Goal: Download file/media

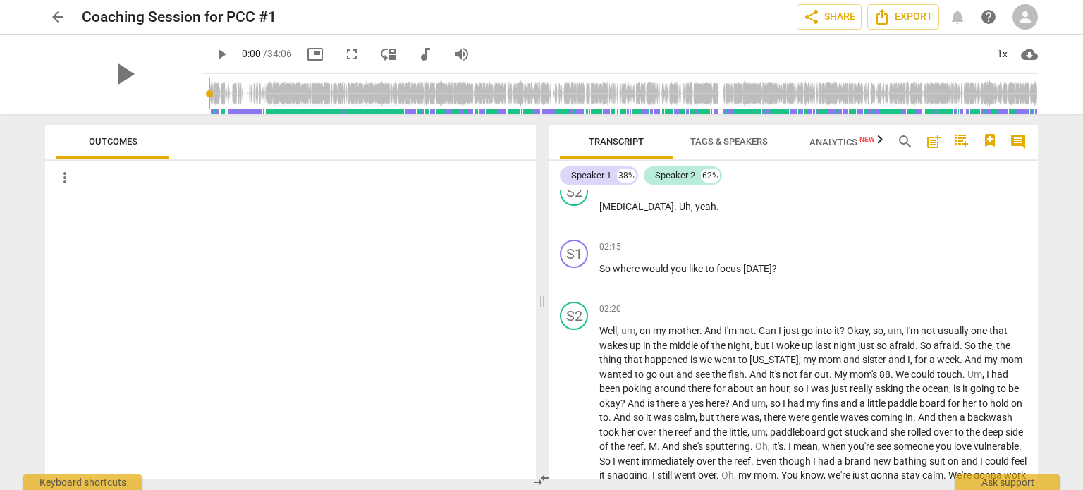
scroll to position [846, 0]
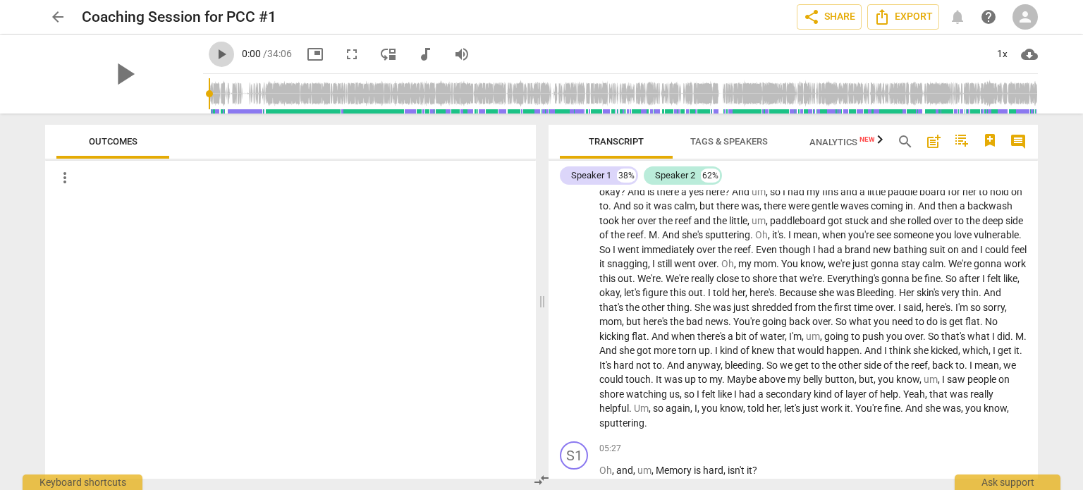
click at [213, 53] on span "play_arrow" at bounding box center [221, 54] width 17 height 17
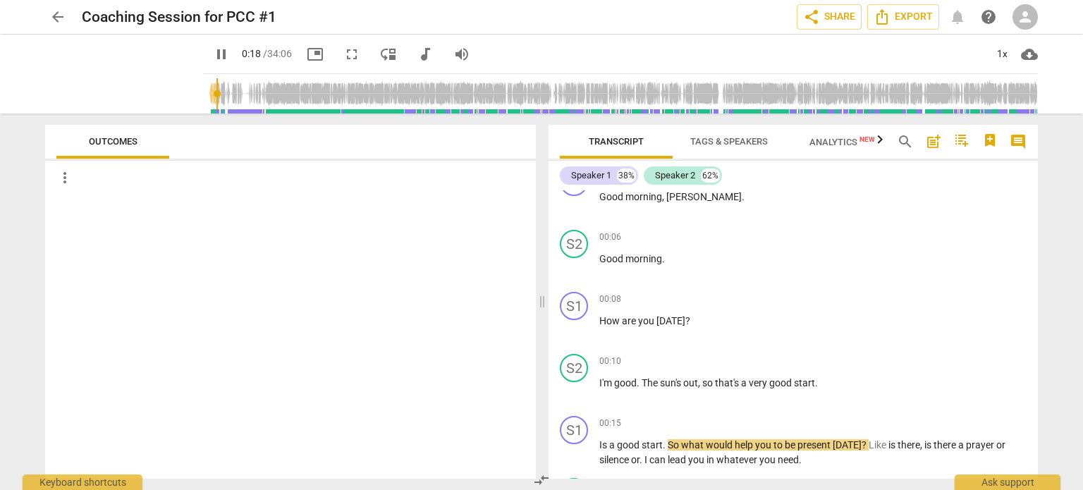
click at [615, 137] on span "Transcript" at bounding box center [616, 141] width 55 height 11
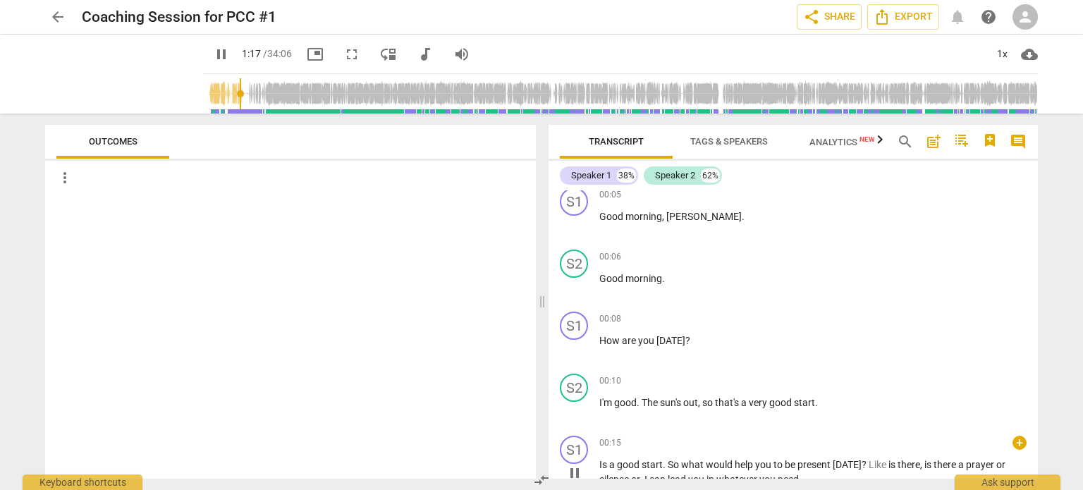
scroll to position [0, 0]
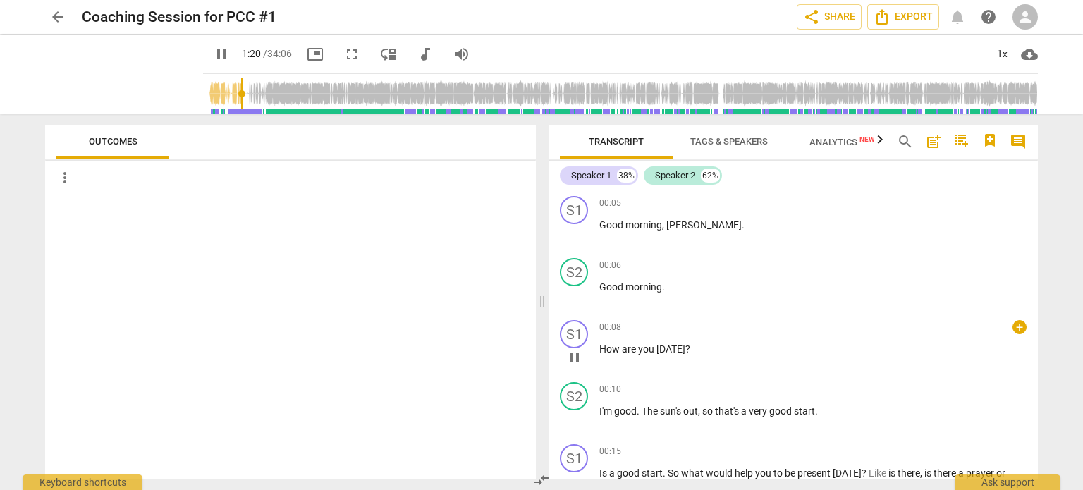
drag, startPoint x: 592, startPoint y: 202, endPoint x: 595, endPoint y: 329, distance: 126.9
click at [595, 329] on div "S1 play_arrow pause 00:05 + keyboard_arrow_right Good morning , Jennifer . S2 p…" at bounding box center [793, 334] width 489 height 288
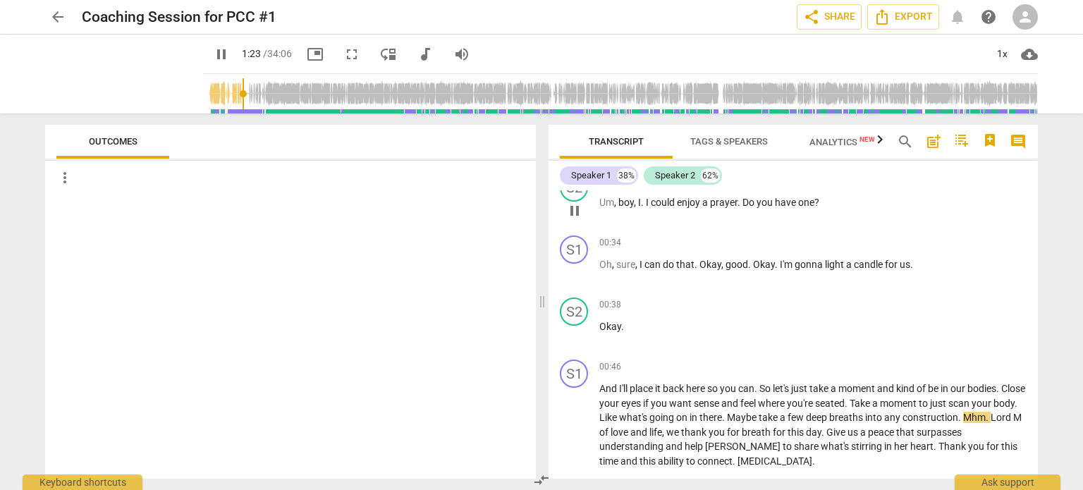
scroll to position [353, 0]
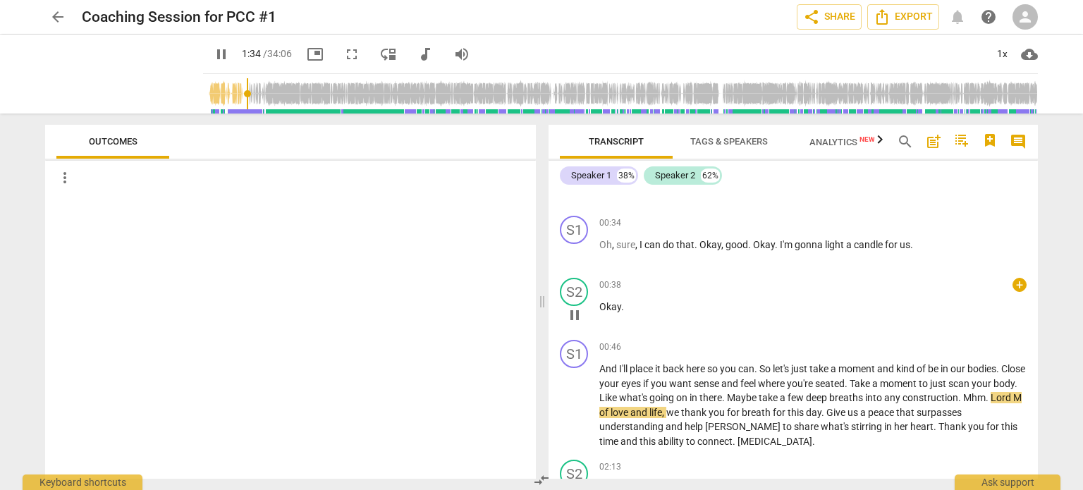
click at [790, 309] on p "Okay ." at bounding box center [812, 307] width 427 height 15
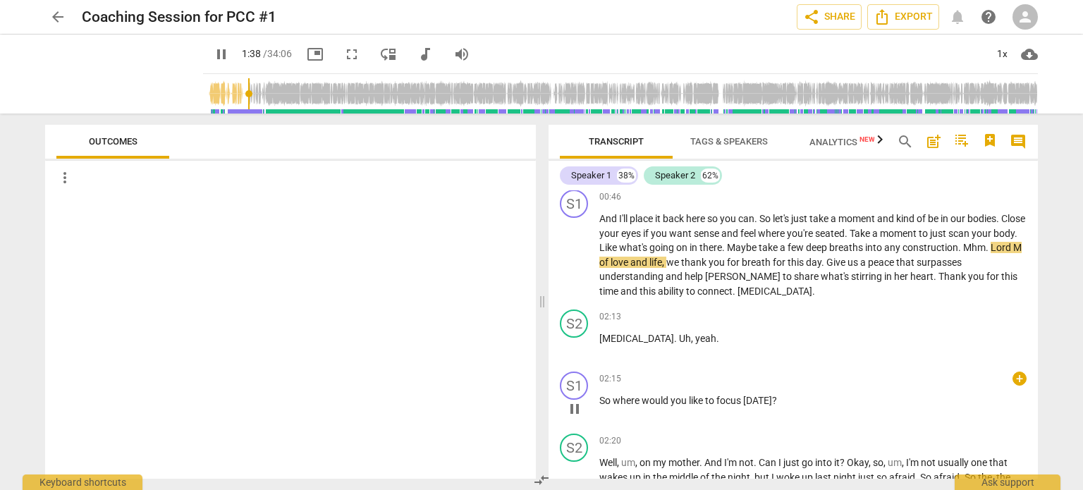
scroll to position [564, 0]
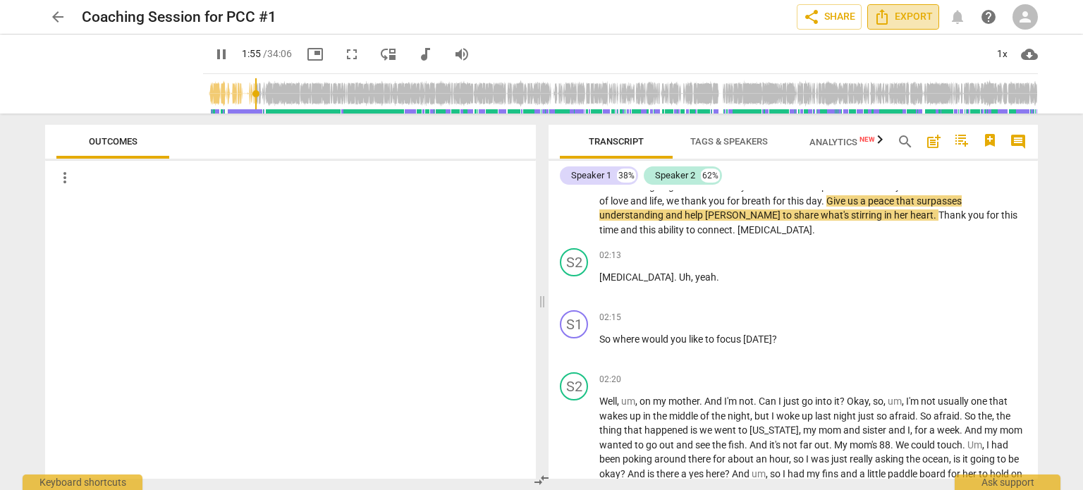
click at [886, 17] on icon "Export" at bounding box center [882, 16] width 17 height 17
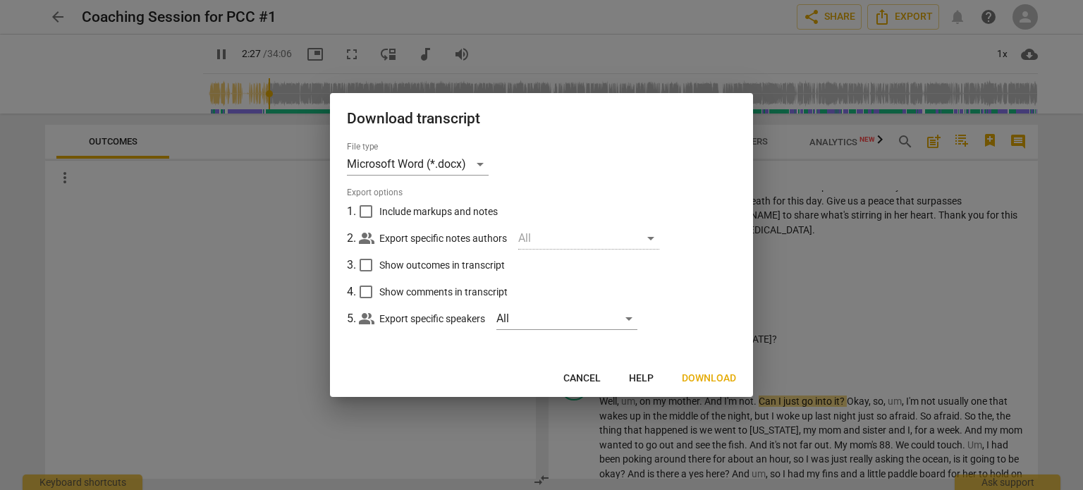
click at [852, 263] on div at bounding box center [541, 245] width 1083 height 490
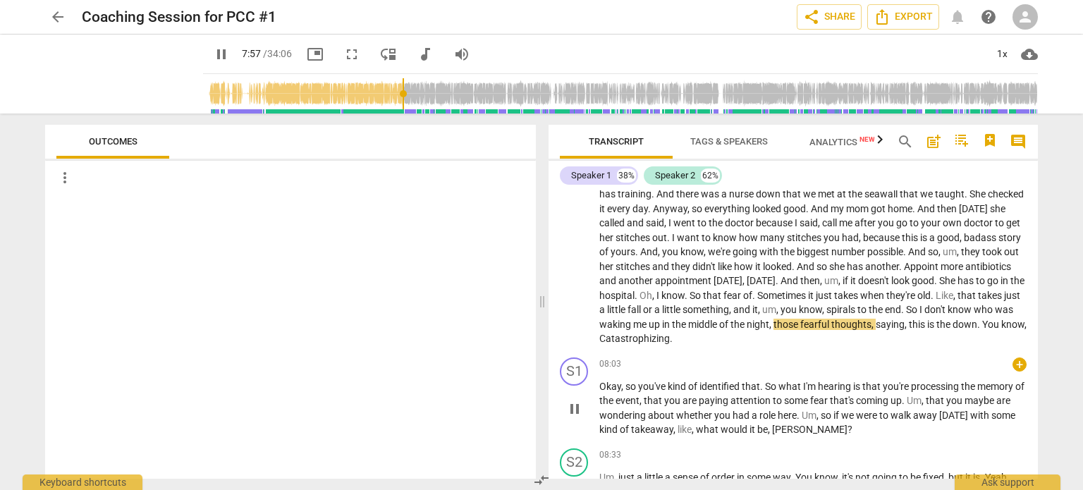
scroll to position [1371, 0]
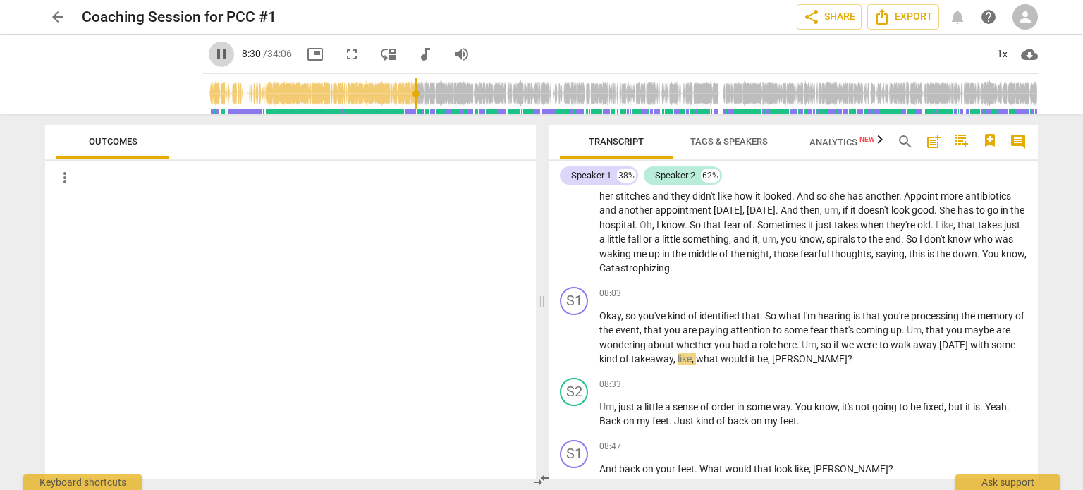
click at [213, 50] on span "pause" at bounding box center [221, 54] width 17 height 17
click at [213, 54] on span "play_arrow" at bounding box center [221, 54] width 17 height 17
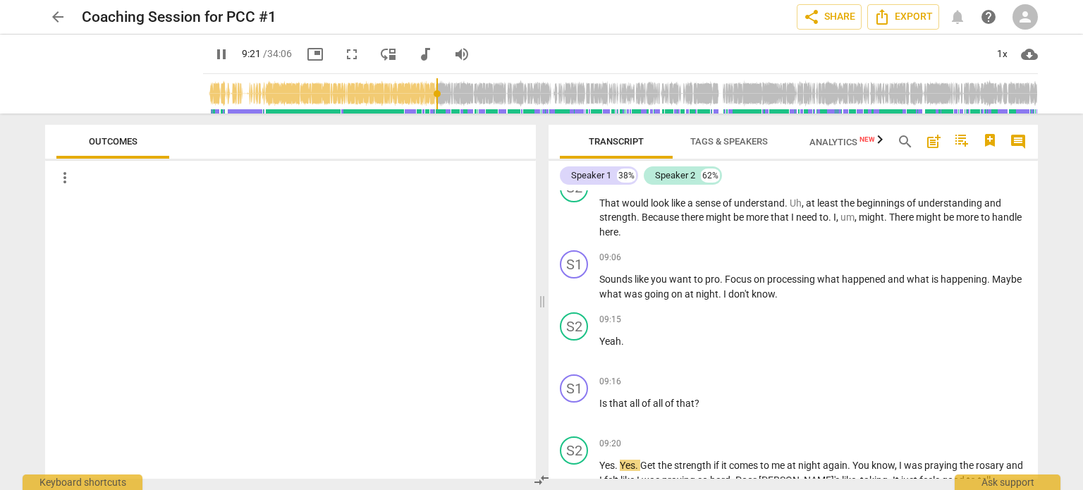
type input "562"
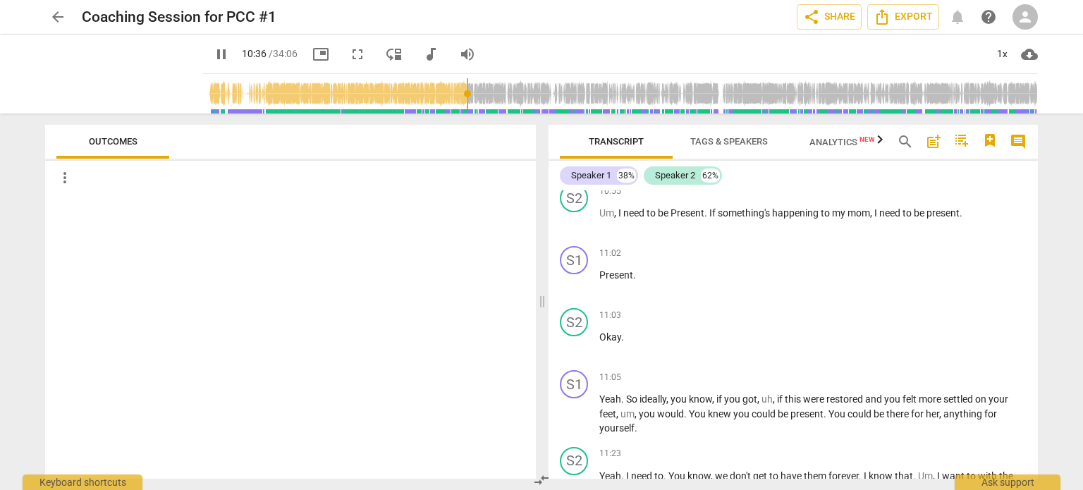
scroll to position [2412, 0]
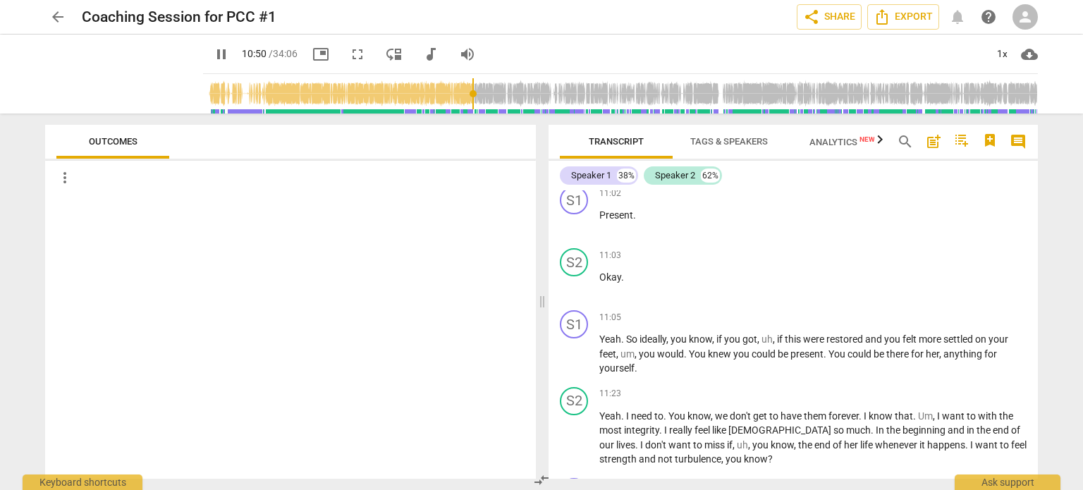
type input "651"
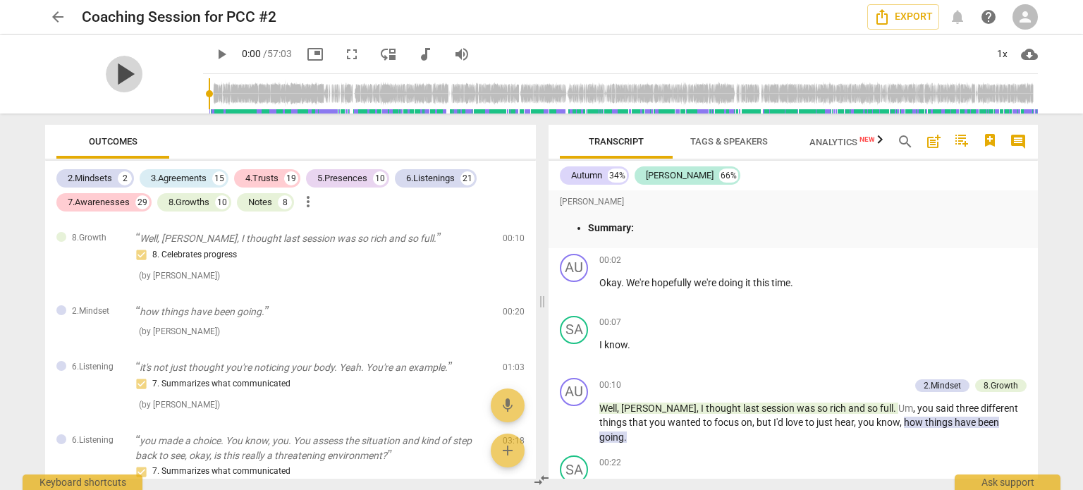
click at [124, 77] on span "play_arrow" at bounding box center [124, 74] width 37 height 37
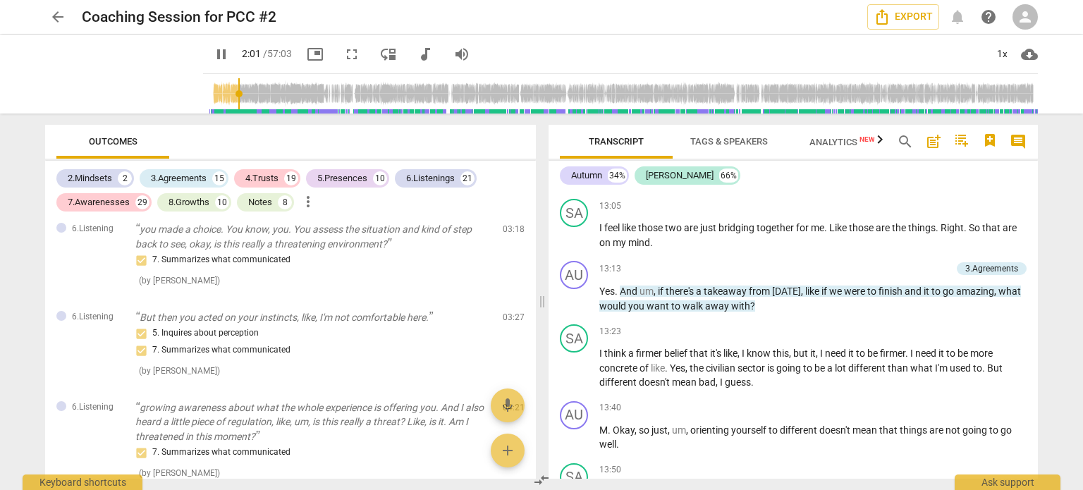
scroll to position [4137, 0]
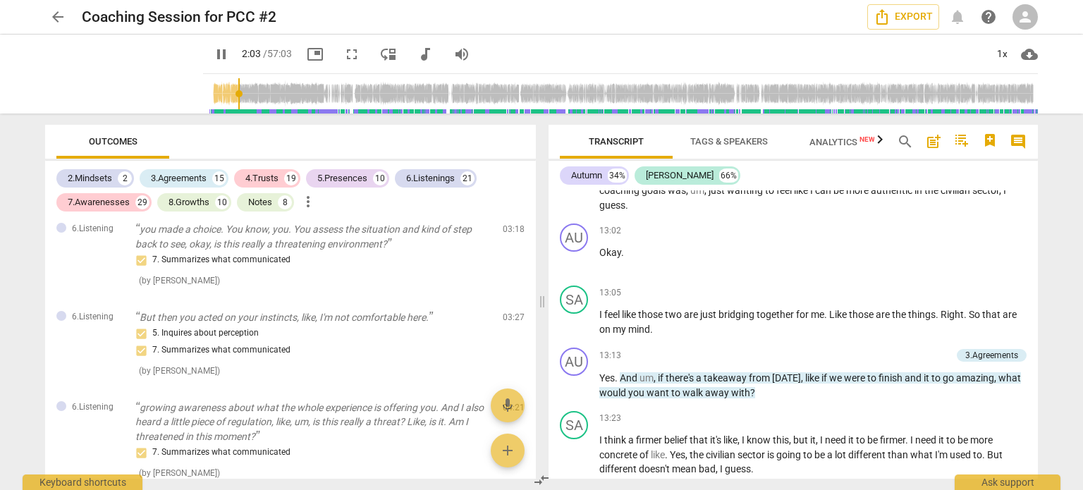
click at [209, 43] on button "pause" at bounding box center [221, 54] width 25 height 25
type input "124"
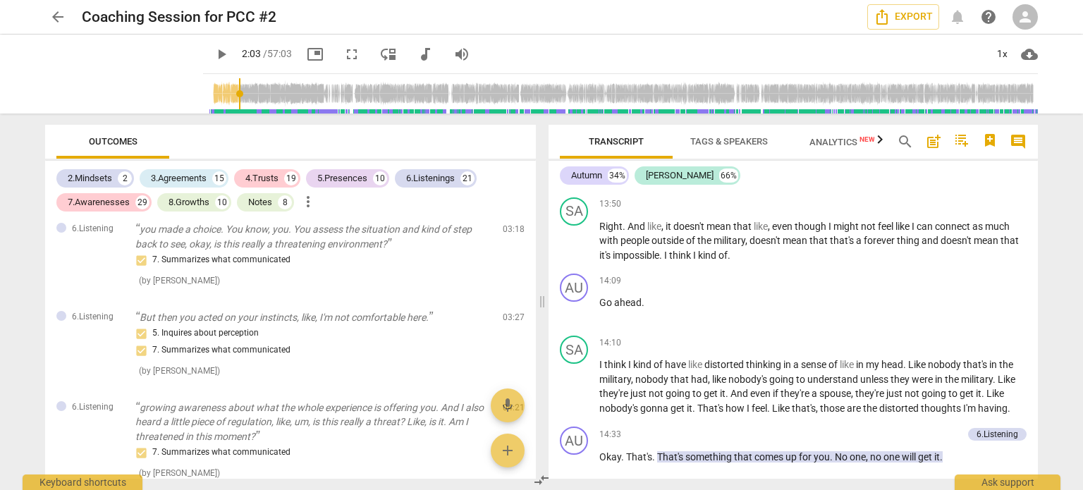
scroll to position [4772, 0]
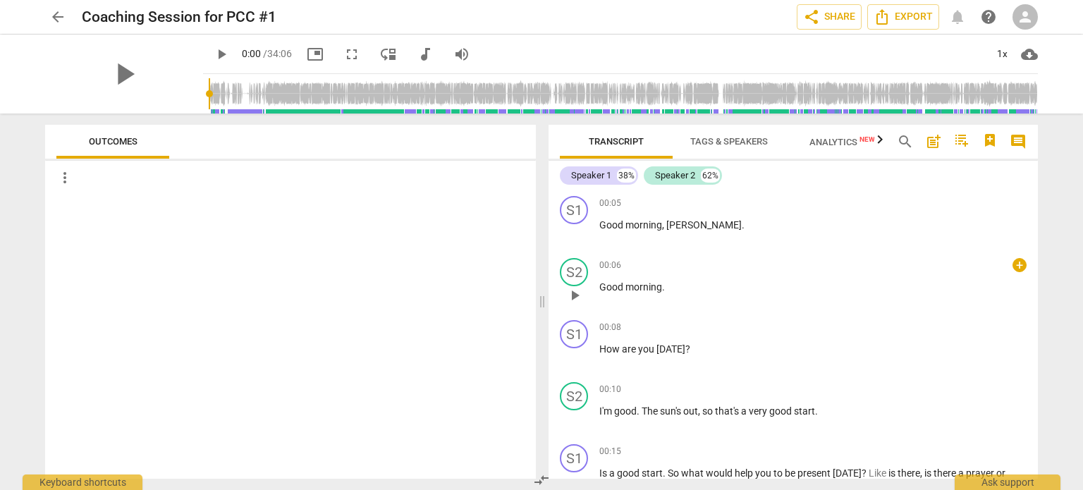
drag, startPoint x: 592, startPoint y: 200, endPoint x: 732, endPoint y: 262, distance: 153.0
click at [732, 262] on div "S1 play_arrow pause 00:05 + keyboard_arrow_right Good morning , Jennifer . S2 p…" at bounding box center [793, 334] width 489 height 288
click at [1028, 57] on span "cloud_download" at bounding box center [1029, 54] width 17 height 17
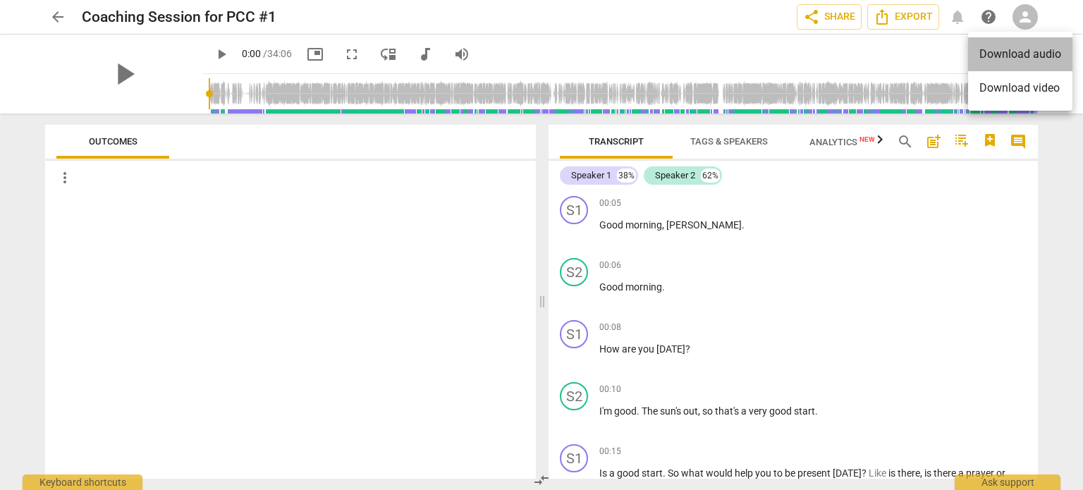
click at [988, 54] on li "Download audio" at bounding box center [1020, 54] width 104 height 34
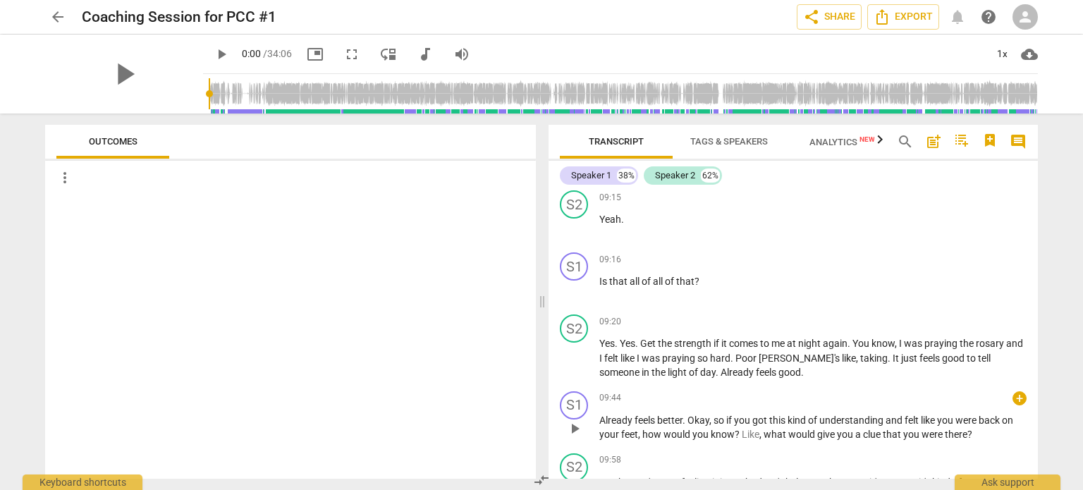
scroll to position [1833, 0]
